Goal: Task Accomplishment & Management: Use online tool/utility

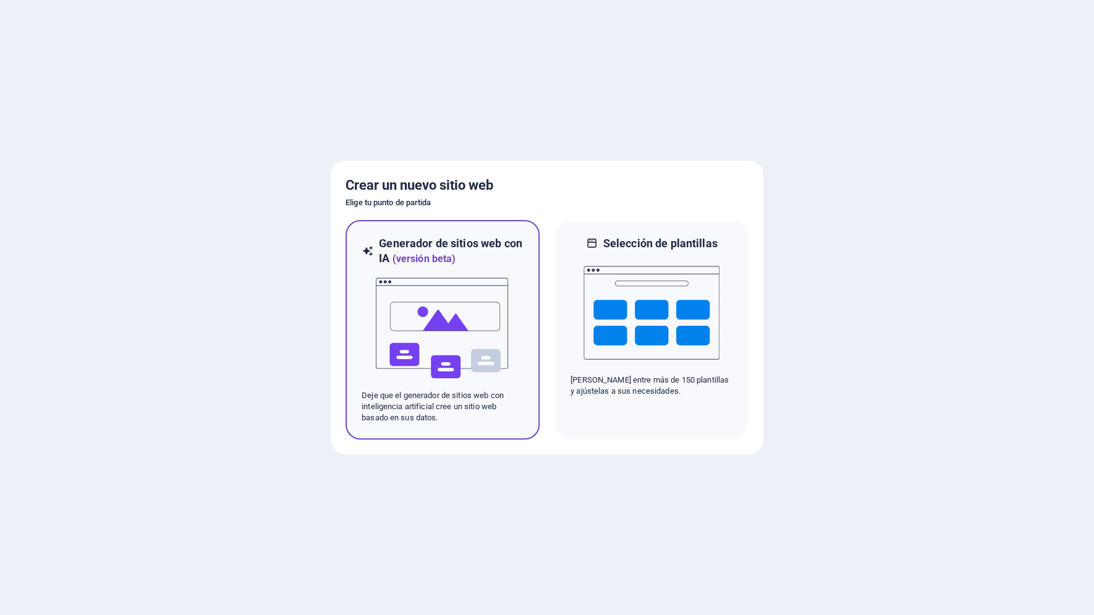
click at [469, 338] on img at bounding box center [443, 328] width 136 height 124
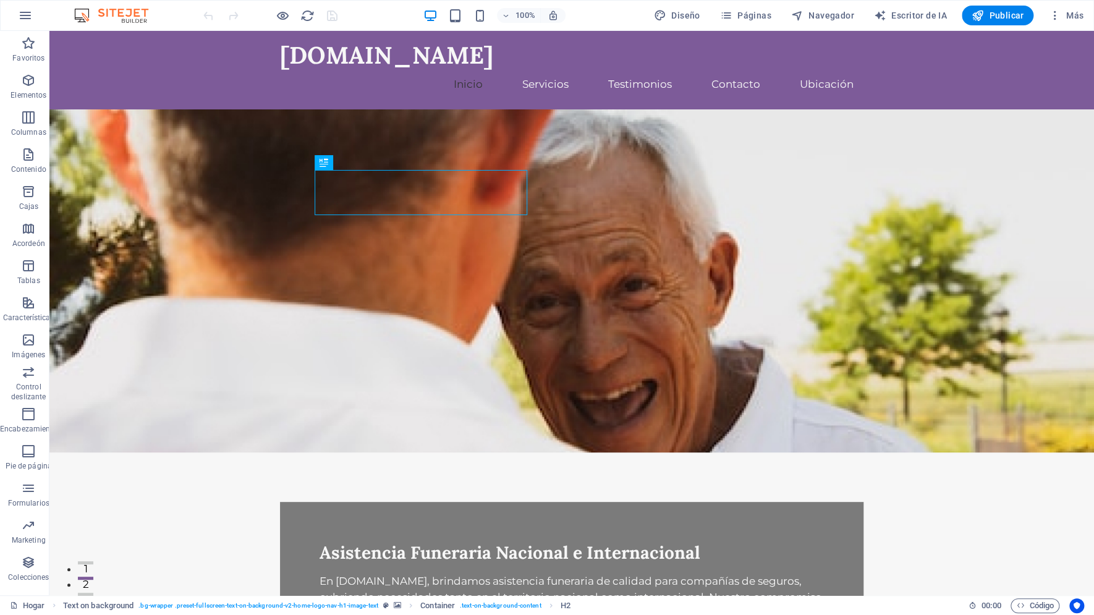
click at [817, 218] on figure at bounding box center [571, 280] width 1045 height 343
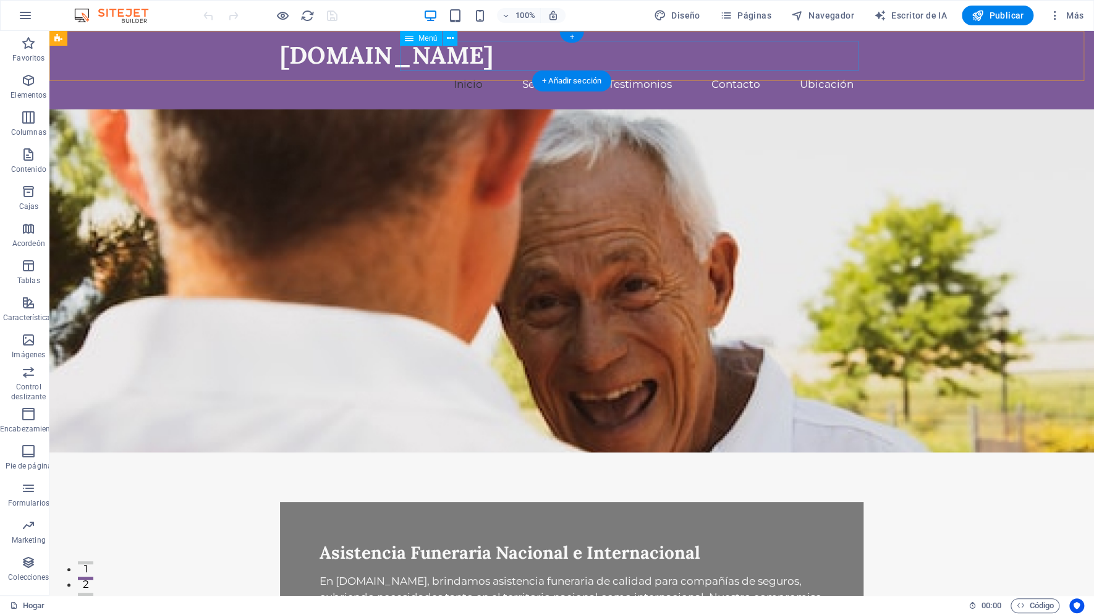
click at [832, 69] on nav "Inicio Servicios Testimonios Contacto Ubicación" at bounding box center [572, 84] width 584 height 30
click at [822, 69] on nav "Inicio Servicios Testimonios Contacto Ubicación" at bounding box center [572, 84] width 584 height 30
click at [804, 69] on nav "Inicio Servicios Testimonios Contacto Ubicación" at bounding box center [572, 84] width 584 height 30
select select
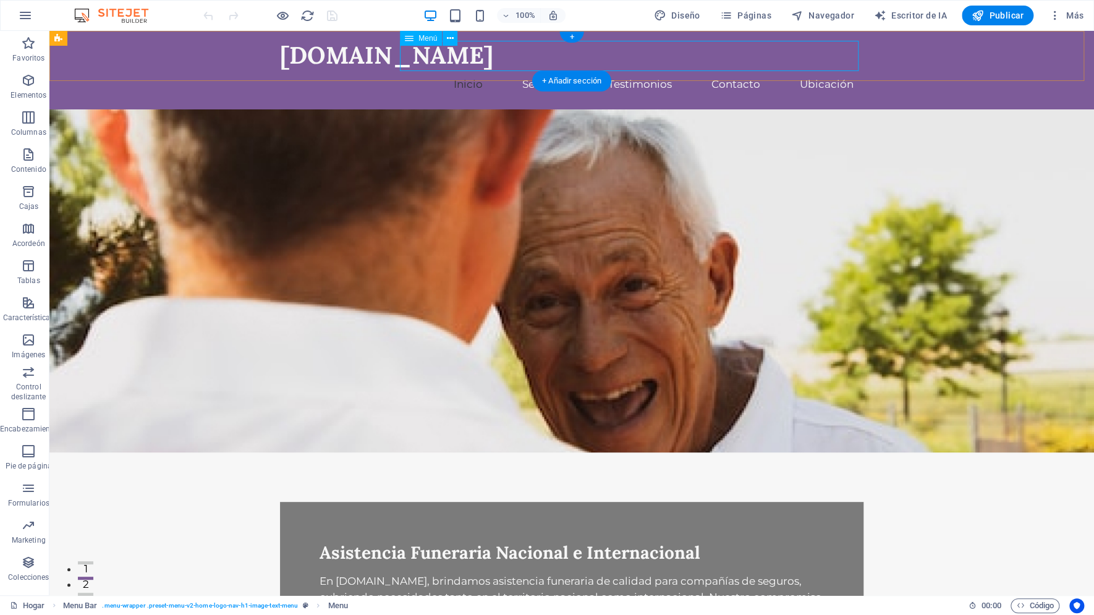
select select
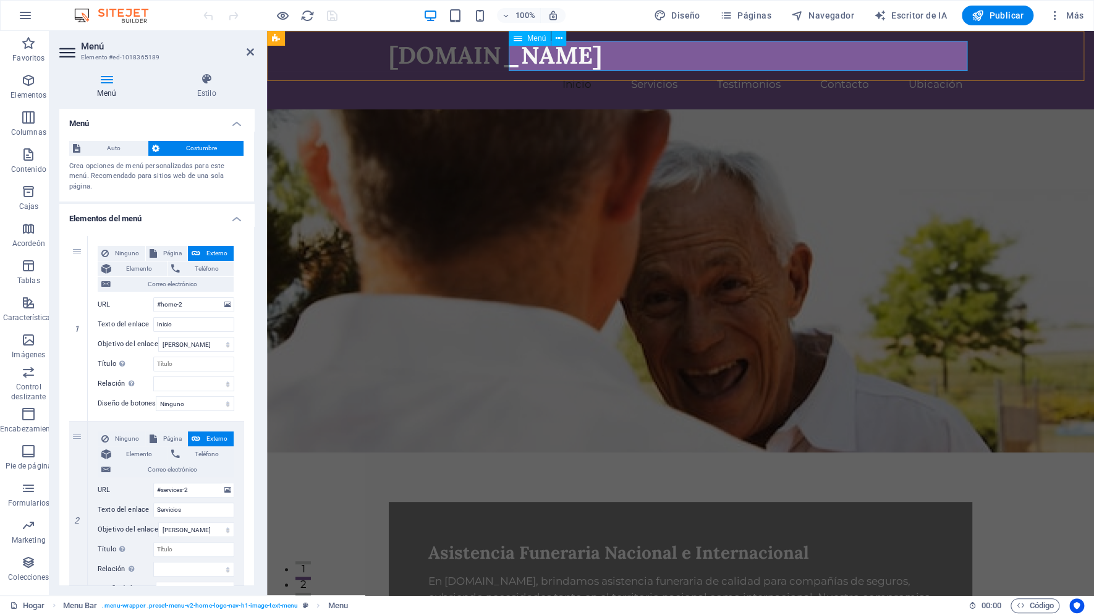
click at [922, 69] on nav "Inicio Servicios Testimonios Contacto Ubicación" at bounding box center [681, 84] width 584 height 30
click at [826, 69] on nav "Inicio Servicios Testimonios Contacto Ubicación" at bounding box center [681, 84] width 584 height 30
click at [872, 198] on figure at bounding box center [680, 280] width 827 height 343
